Goal: Check status: Check status

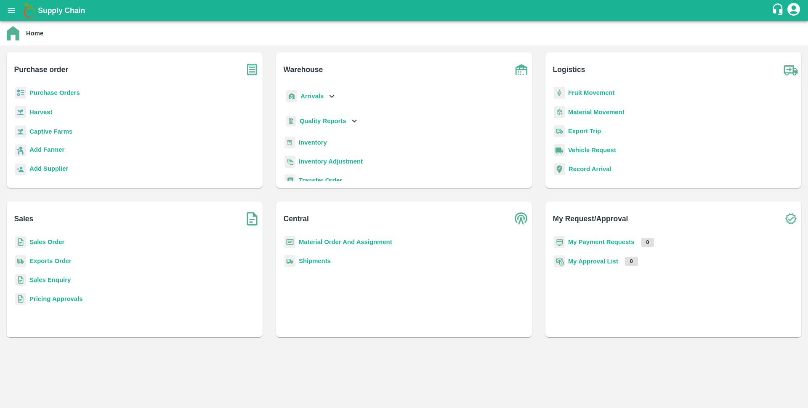
click at [48, 244] on b "Sales Order" at bounding box center [46, 241] width 35 height 7
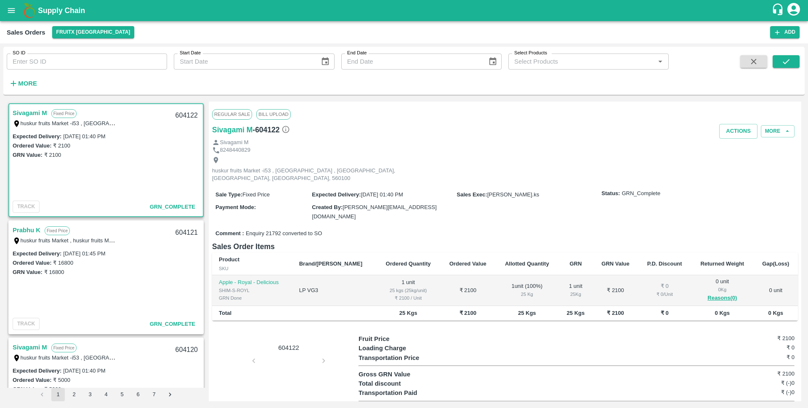
click at [86, 66] on input "SO ID" at bounding box center [87, 61] width 160 height 16
paste input "603922"
click at [790, 62] on icon "submit" at bounding box center [786, 61] width 9 height 9
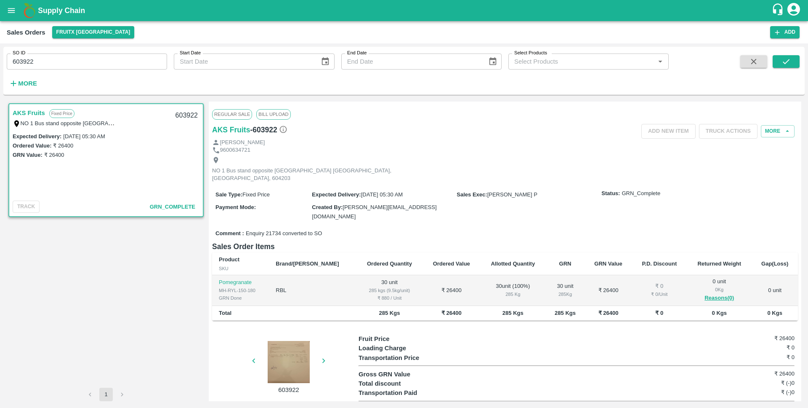
click at [297, 341] on div at bounding box center [288, 362] width 63 height 42
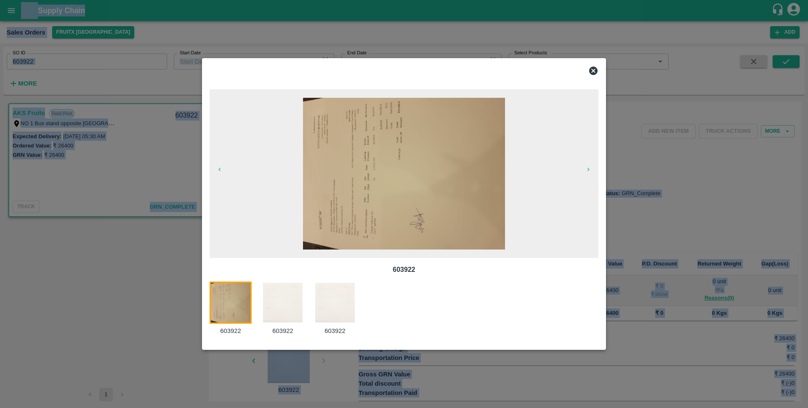
click at [297, 339] on div "603922 603922 603922 603922" at bounding box center [404, 204] width 404 height 292
click at [429, 163] on img at bounding box center [404, 174] width 202 height 152
click at [291, 300] on img at bounding box center [283, 302] width 42 height 42
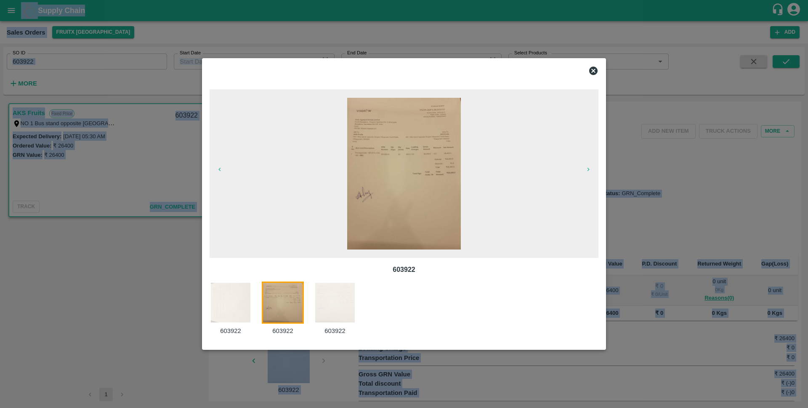
click at [412, 164] on img at bounding box center [404, 174] width 114 height 152
click at [333, 308] on img at bounding box center [335, 302] width 42 height 42
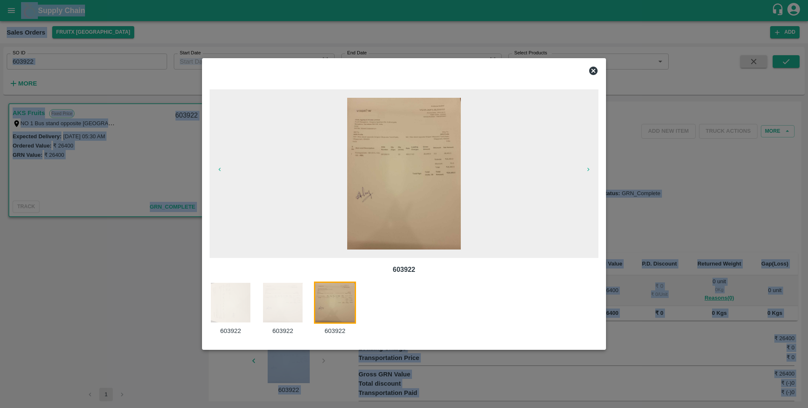
click at [336, 304] on img at bounding box center [335, 302] width 42 height 42
click at [278, 303] on img at bounding box center [283, 302] width 42 height 42
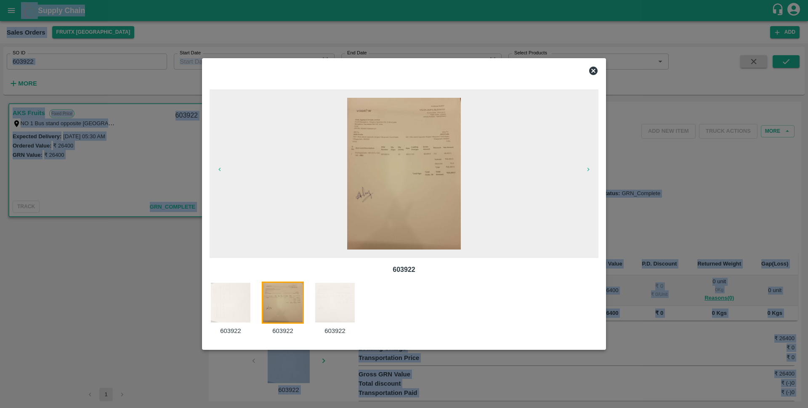
click at [230, 304] on img at bounding box center [231, 302] width 42 height 42
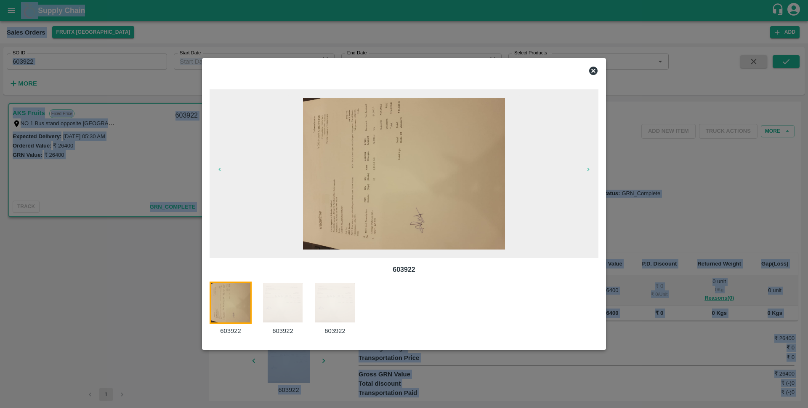
click at [592, 71] on icon at bounding box center [593, 71] width 8 height 8
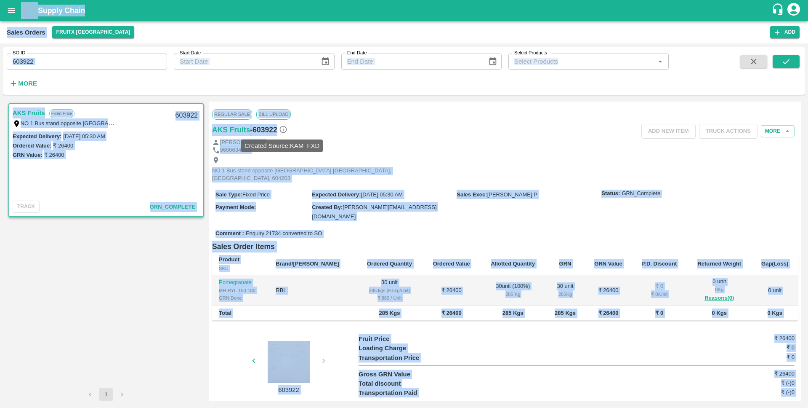
click at [285, 131] on icon at bounding box center [283, 129] width 7 height 7
click at [75, 65] on input "603922" at bounding box center [87, 61] width 160 height 16
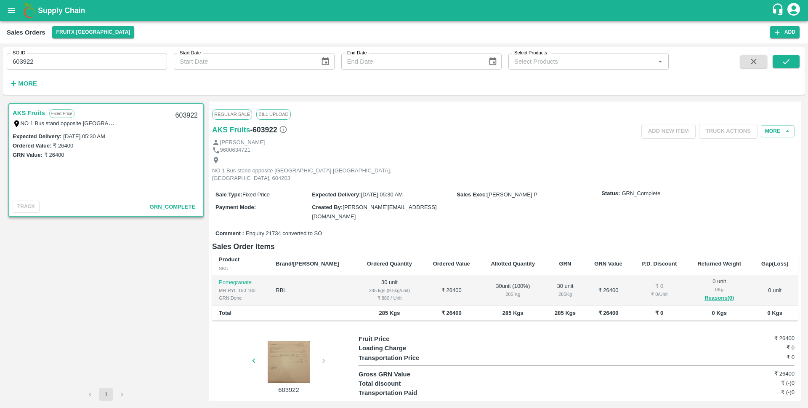
click at [75, 65] on input "603922" at bounding box center [87, 61] width 160 height 16
paste input "text"
type input "603923"
click at [789, 61] on icon "submit" at bounding box center [786, 61] width 9 height 9
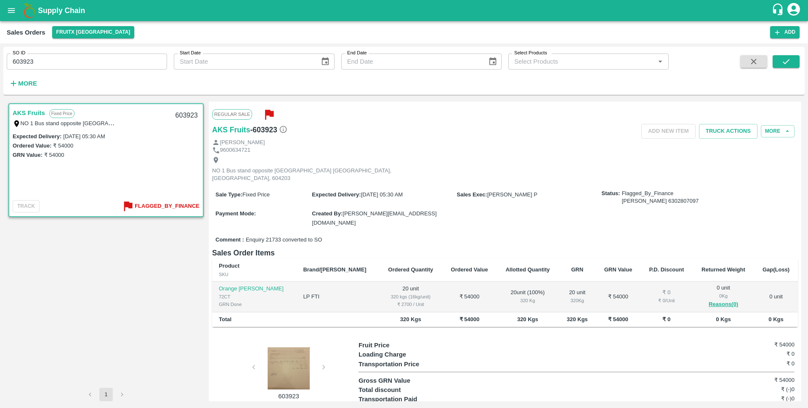
click at [282, 357] on div at bounding box center [288, 368] width 63 height 42
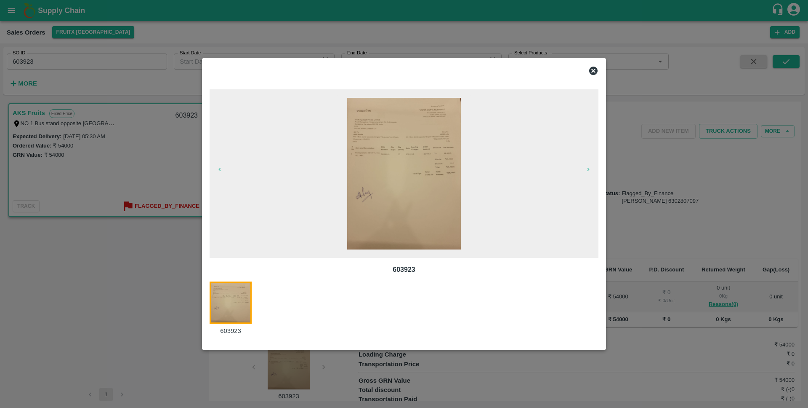
click at [424, 161] on img at bounding box center [404, 174] width 114 height 152
click at [595, 69] on icon at bounding box center [594, 71] width 10 height 10
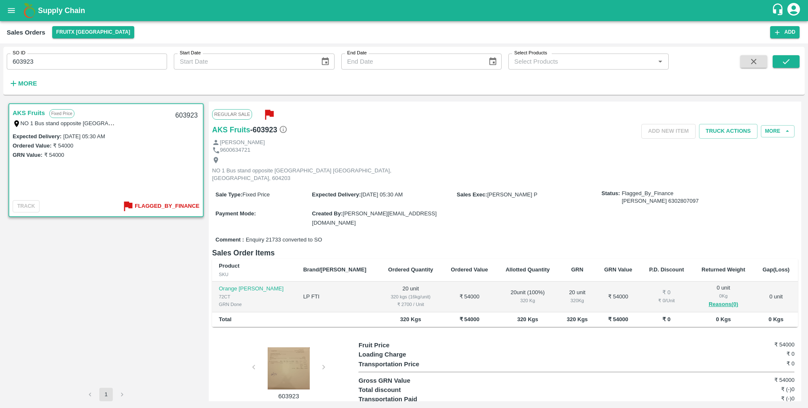
click at [293, 352] on div at bounding box center [288, 368] width 63 height 42
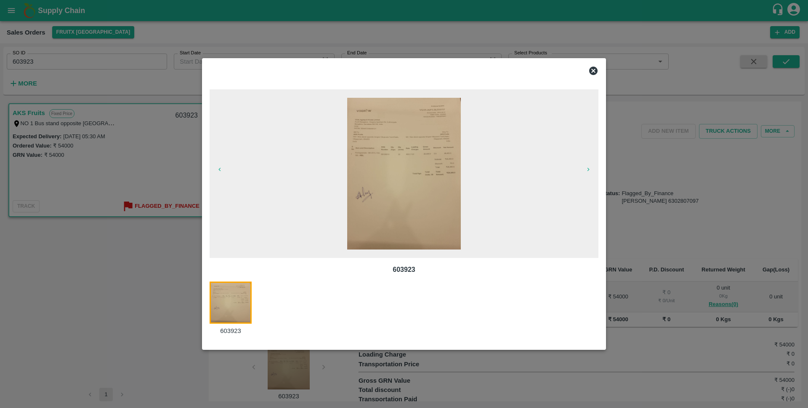
click at [435, 167] on img at bounding box center [404, 174] width 114 height 152
click at [593, 69] on icon at bounding box center [593, 71] width 8 height 8
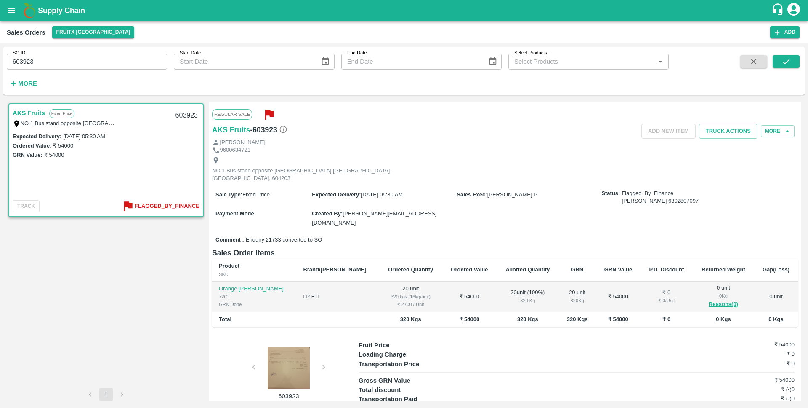
click at [285, 347] on div at bounding box center [288, 368] width 63 height 42
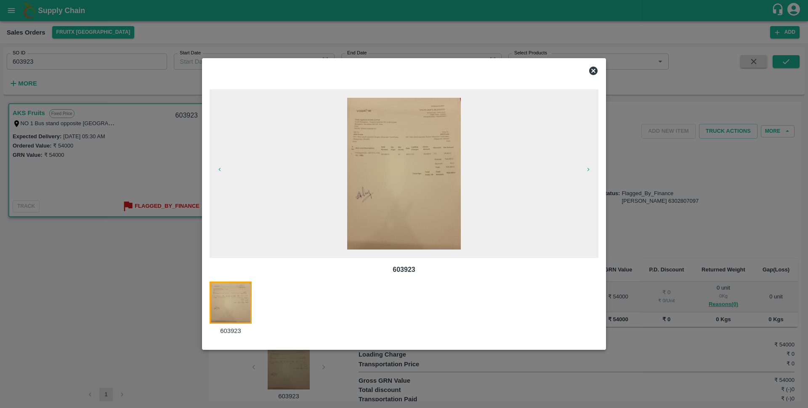
click at [438, 177] on img at bounding box center [404, 174] width 114 height 152
click at [595, 67] on icon at bounding box center [593, 71] width 8 height 8
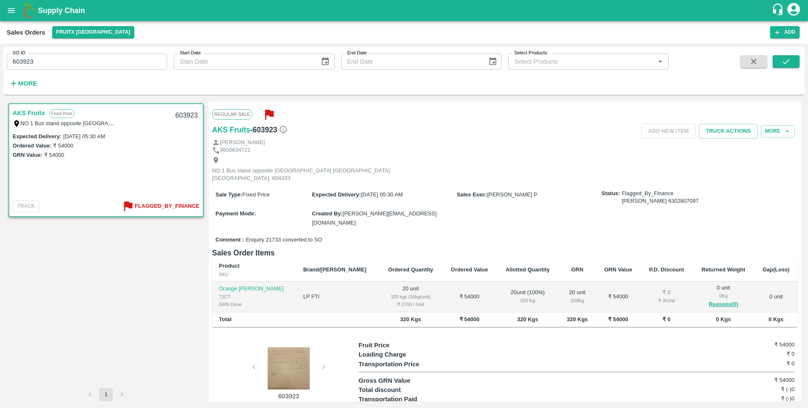
click at [62, 61] on input "603923" at bounding box center [87, 61] width 160 height 16
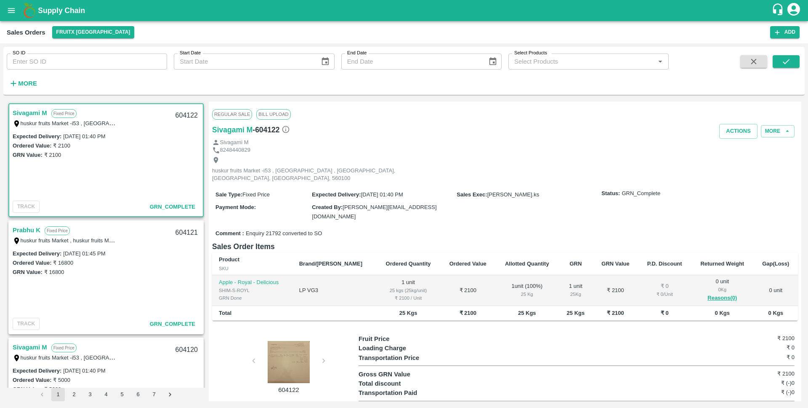
click at [117, 61] on input "SO ID" at bounding box center [87, 61] width 160 height 16
paste input "603923"
type input "603923"
click at [789, 62] on icon "submit" at bounding box center [786, 61] width 9 height 9
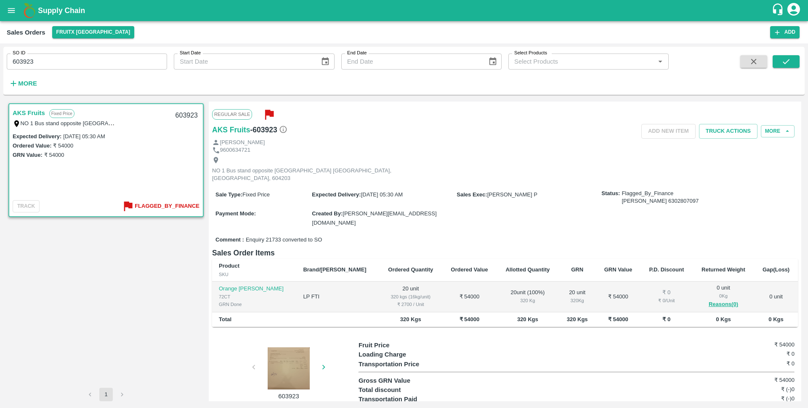
click at [323, 362] on icon "button" at bounding box center [323, 366] width 9 height 9
click at [291, 355] on div at bounding box center [288, 368] width 63 height 42
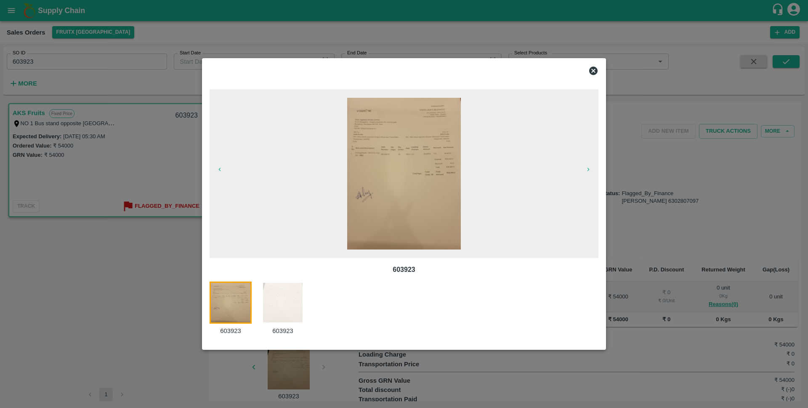
click at [442, 155] on img at bounding box center [404, 174] width 114 height 152
click at [221, 307] on img at bounding box center [231, 302] width 42 height 42
click at [282, 304] on img at bounding box center [283, 302] width 42 height 42
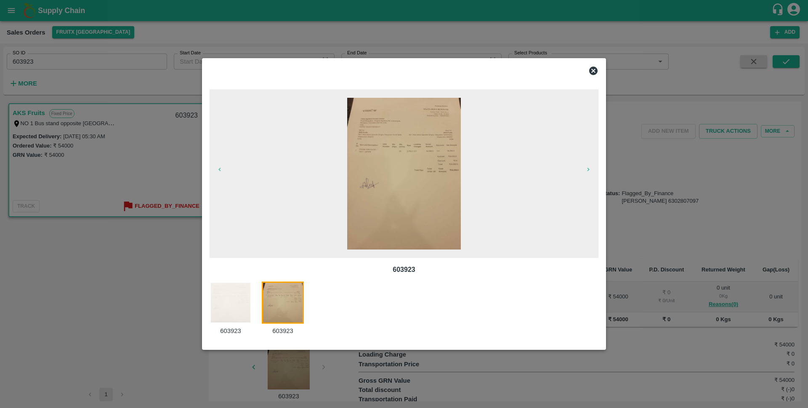
click at [432, 187] on img at bounding box center [404, 174] width 114 height 152
click at [598, 70] on icon at bounding box center [594, 71] width 10 height 10
